Goal: Task Accomplishment & Management: Manage account settings

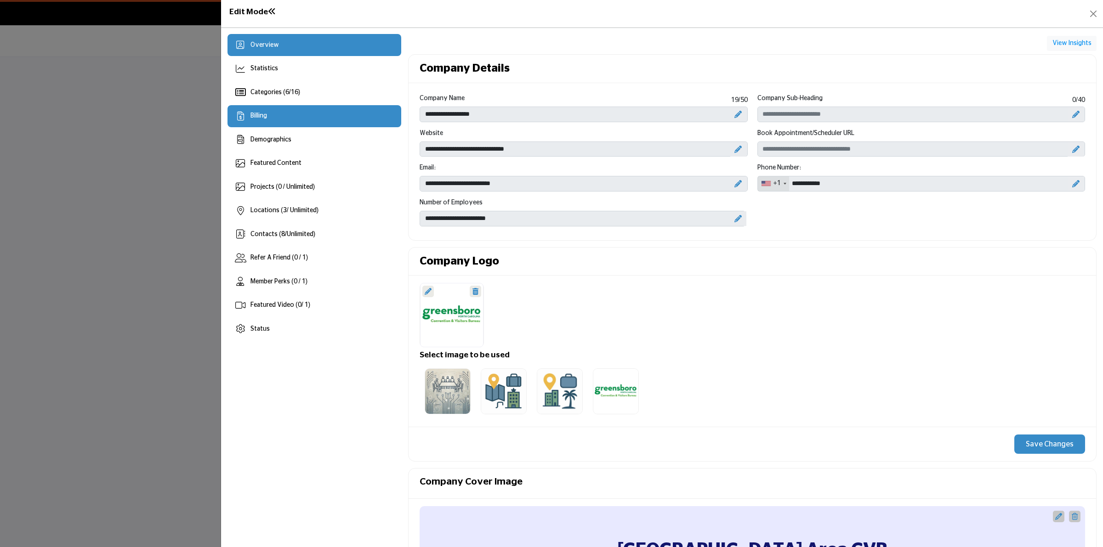
click at [259, 109] on div "Billing" at bounding box center [315, 116] width 174 height 22
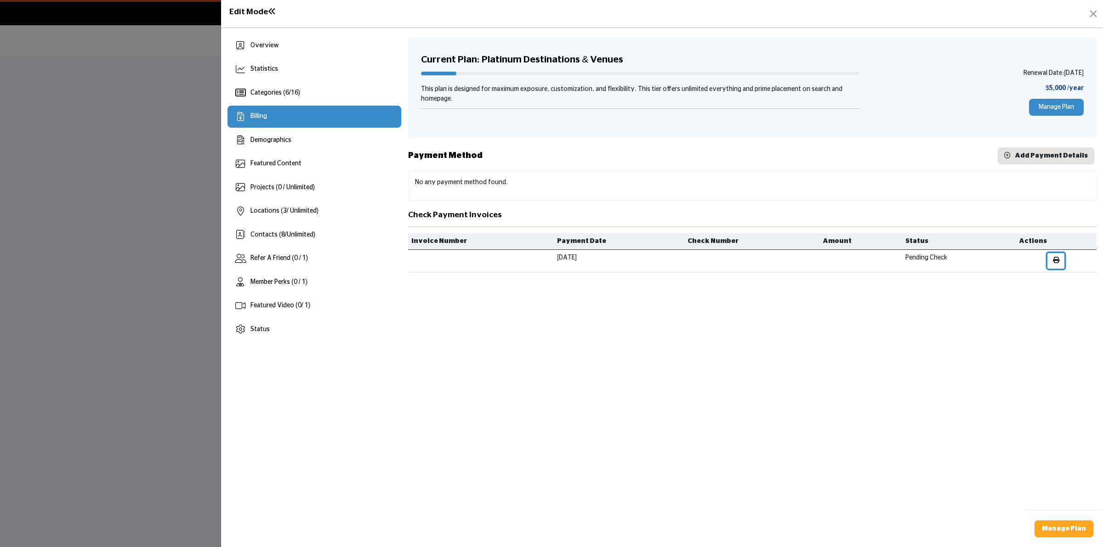
click at [1056, 260] on icon "button" at bounding box center [1056, 260] width 6 height 6
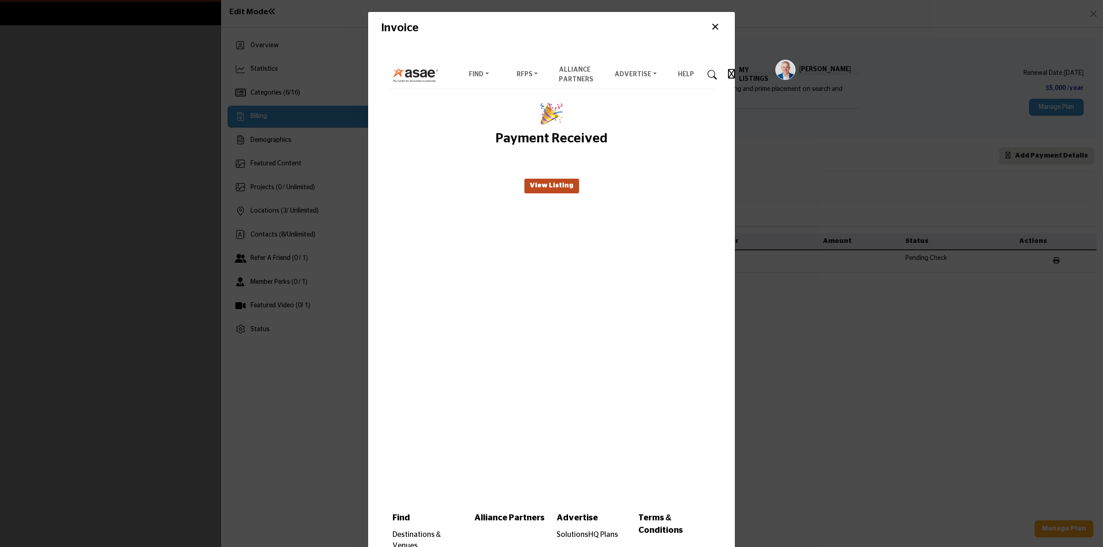
click at [713, 24] on button "×" at bounding box center [715, 26] width 14 height 17
